Goal: Transaction & Acquisition: Purchase product/service

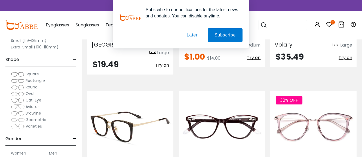
scroll to position [1689, 0]
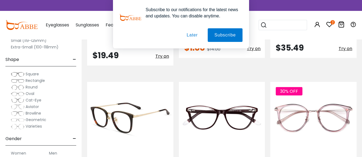
type input "**********"
click at [160, 117] on img at bounding box center [130, 118] width 86 height 72
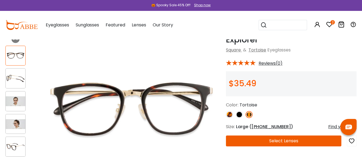
type input "**********"
click at [15, 100] on img at bounding box center [16, 101] width 20 height 10
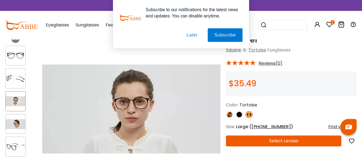
click at [15, 123] on img at bounding box center [16, 124] width 20 height 10
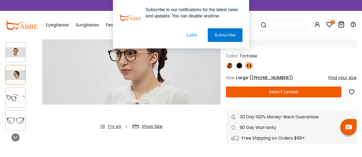
scroll to position [82, 0]
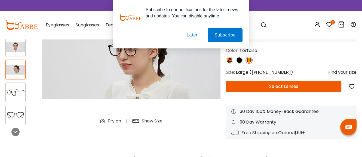
click at [20, 117] on img at bounding box center [16, 115] width 20 height 10
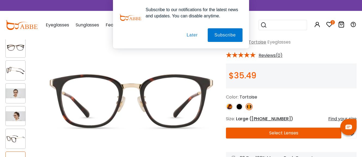
scroll to position [27, 0]
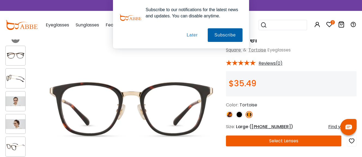
click at [224, 32] on button "Subscribe" at bounding box center [225, 35] width 35 height 14
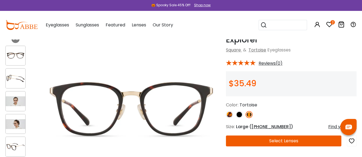
click at [329, 23] on icon at bounding box center [329, 24] width 7 height 7
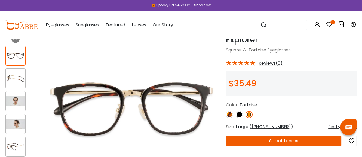
click at [352, 141] on icon "button" at bounding box center [352, 141] width 7 height 10
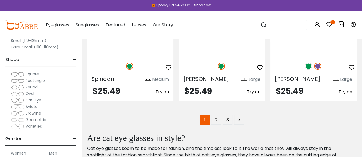
scroll to position [2751, 0]
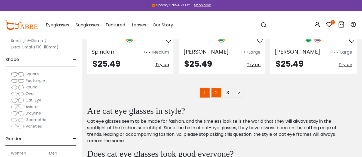
click at [215, 88] on link "2" at bounding box center [216, 93] width 10 height 10
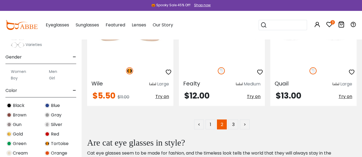
scroll to position [2697, 0]
type input "**********"
click at [242, 122] on link ">" at bounding box center [245, 124] width 10 height 10
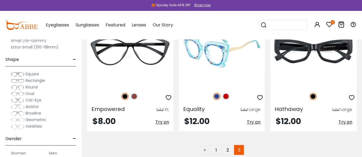
scroll to position [327, 0]
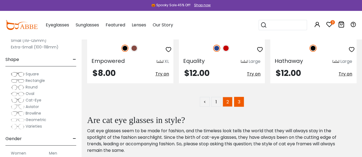
type input "**********"
click at [227, 103] on link "2" at bounding box center [228, 102] width 10 height 10
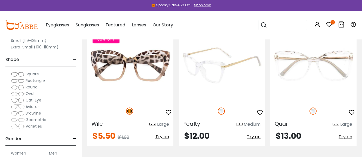
scroll to position [2615, 0]
